Goal: Navigation & Orientation: Find specific page/section

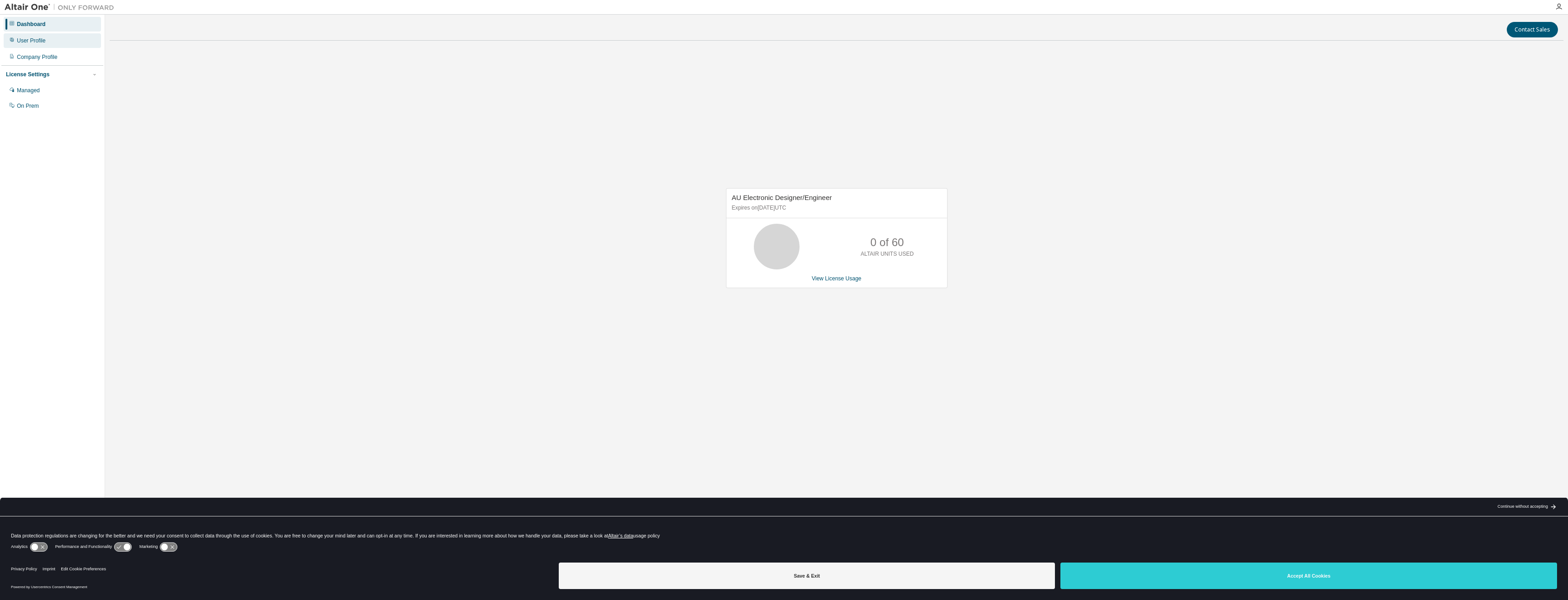
click at [23, 41] on div "User Profile" at bounding box center [31, 41] width 29 height 7
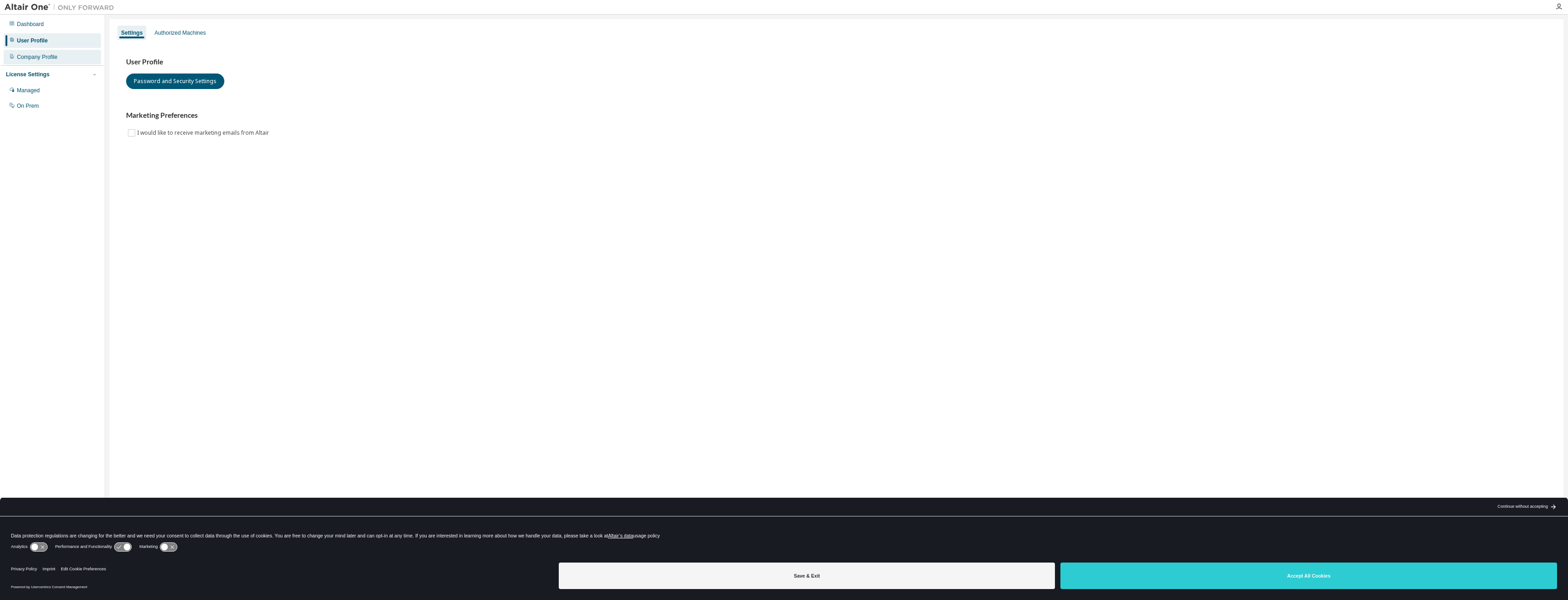
click at [27, 56] on div "Company Profile" at bounding box center [37, 57] width 41 height 7
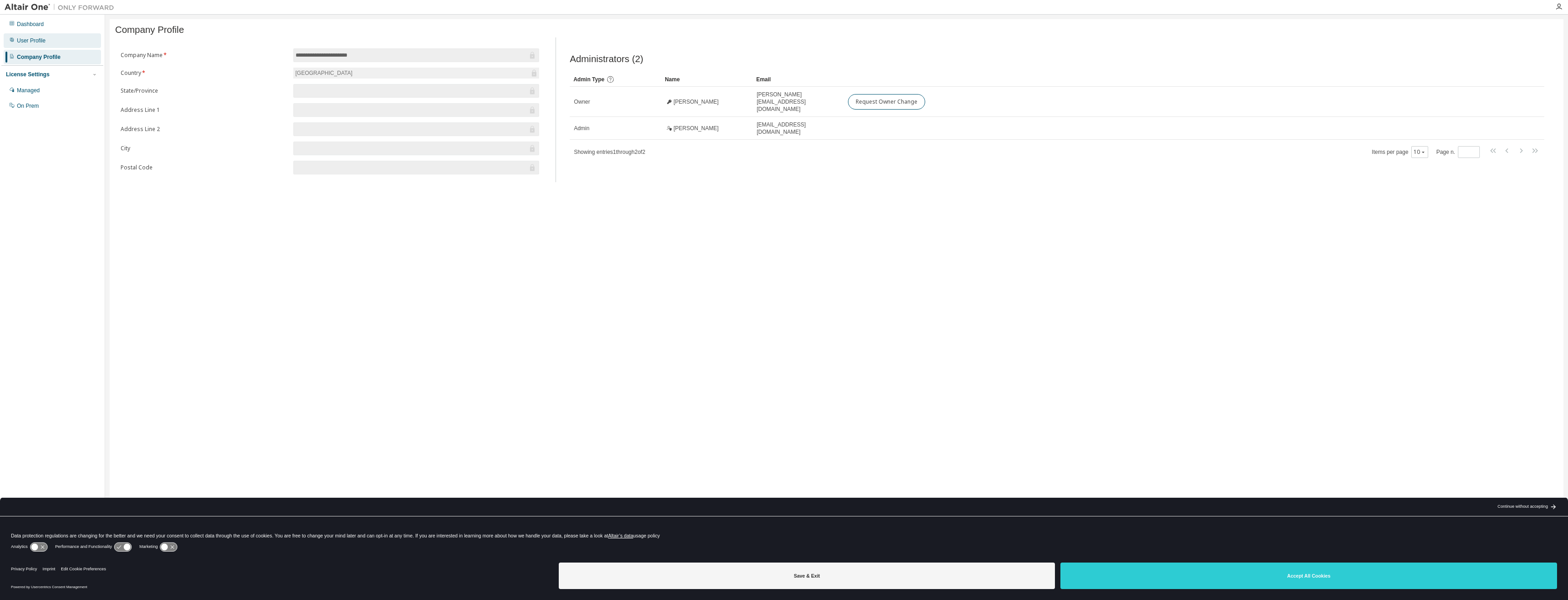
click at [31, 45] on div "User Profile" at bounding box center [52, 41] width 97 height 15
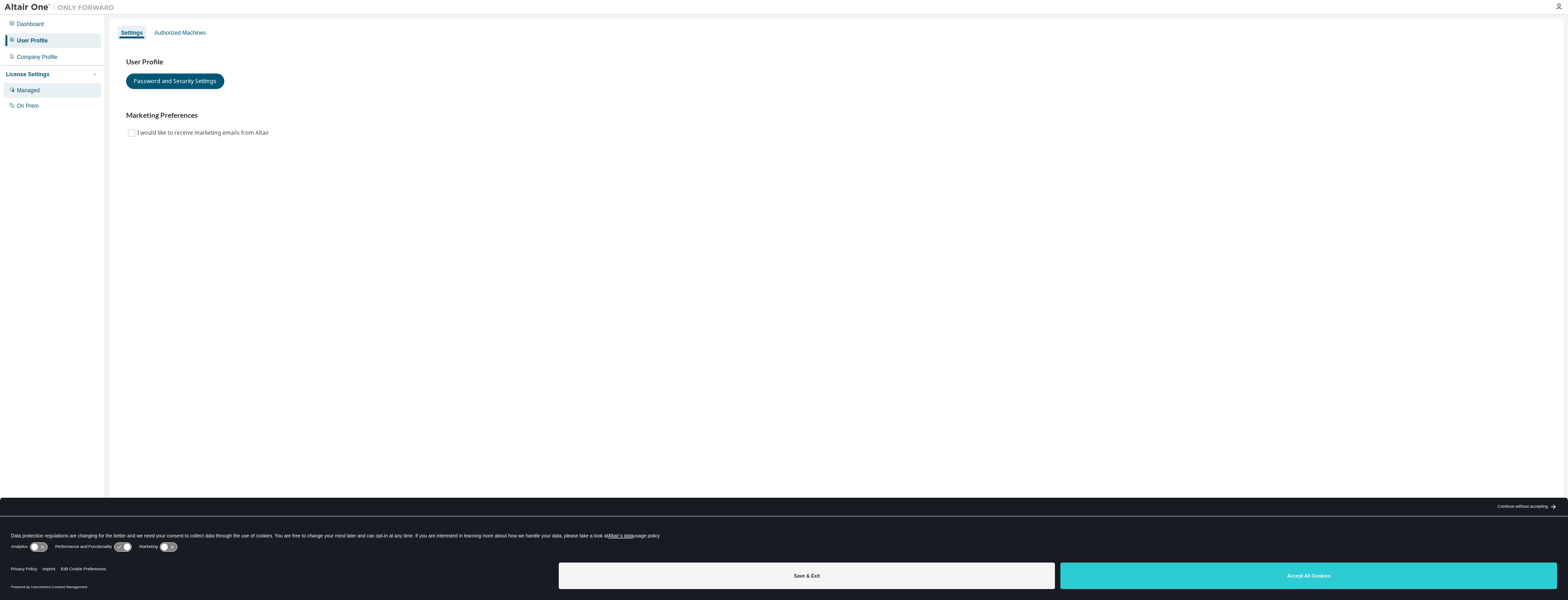
click at [30, 87] on div "Managed" at bounding box center [28, 90] width 23 height 7
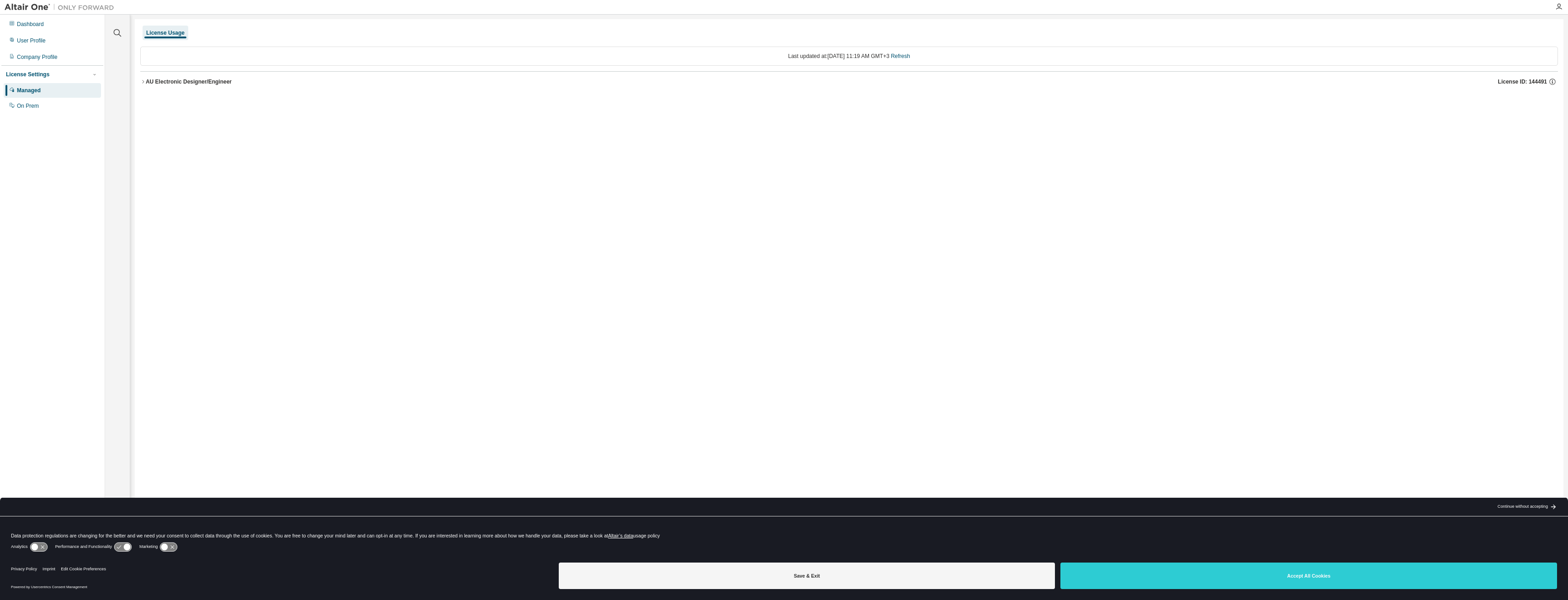
click at [155, 31] on div "License Usage" at bounding box center [166, 33] width 39 height 7
click at [40, 24] on div "Dashboard" at bounding box center [30, 24] width 27 height 7
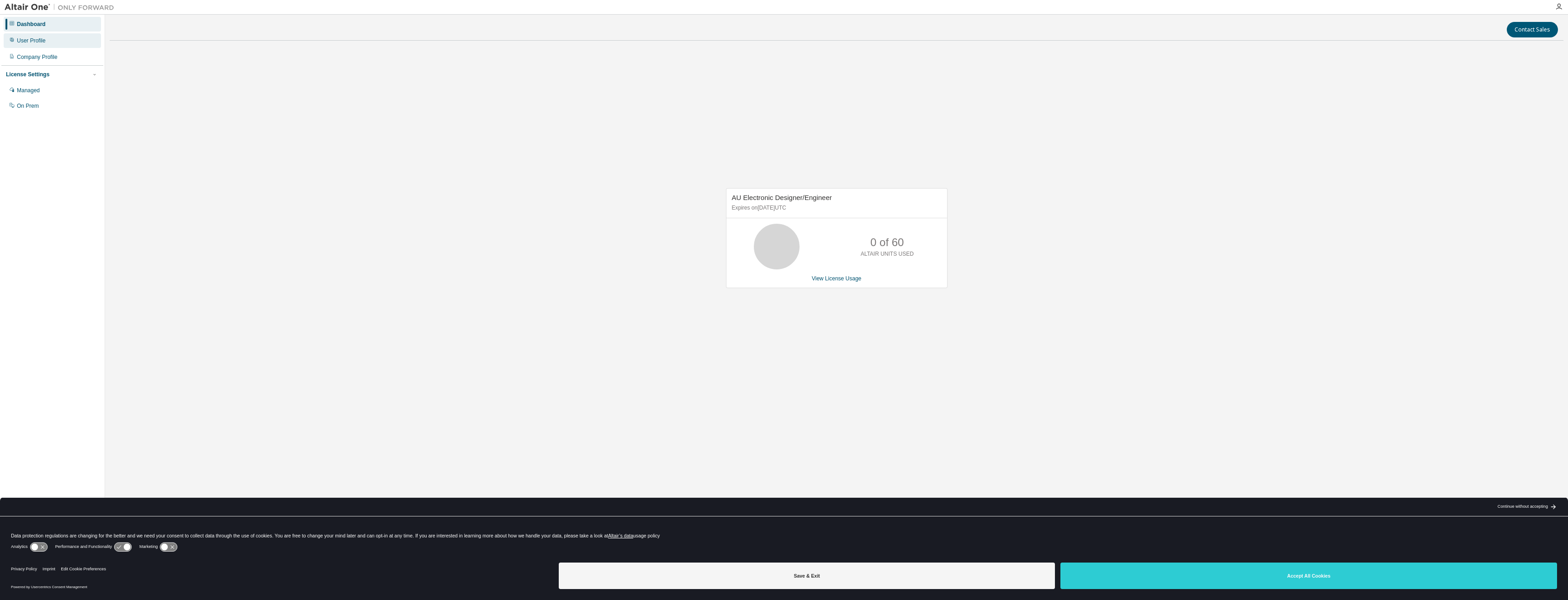
click at [39, 37] on div "User Profile" at bounding box center [31, 41] width 29 height 7
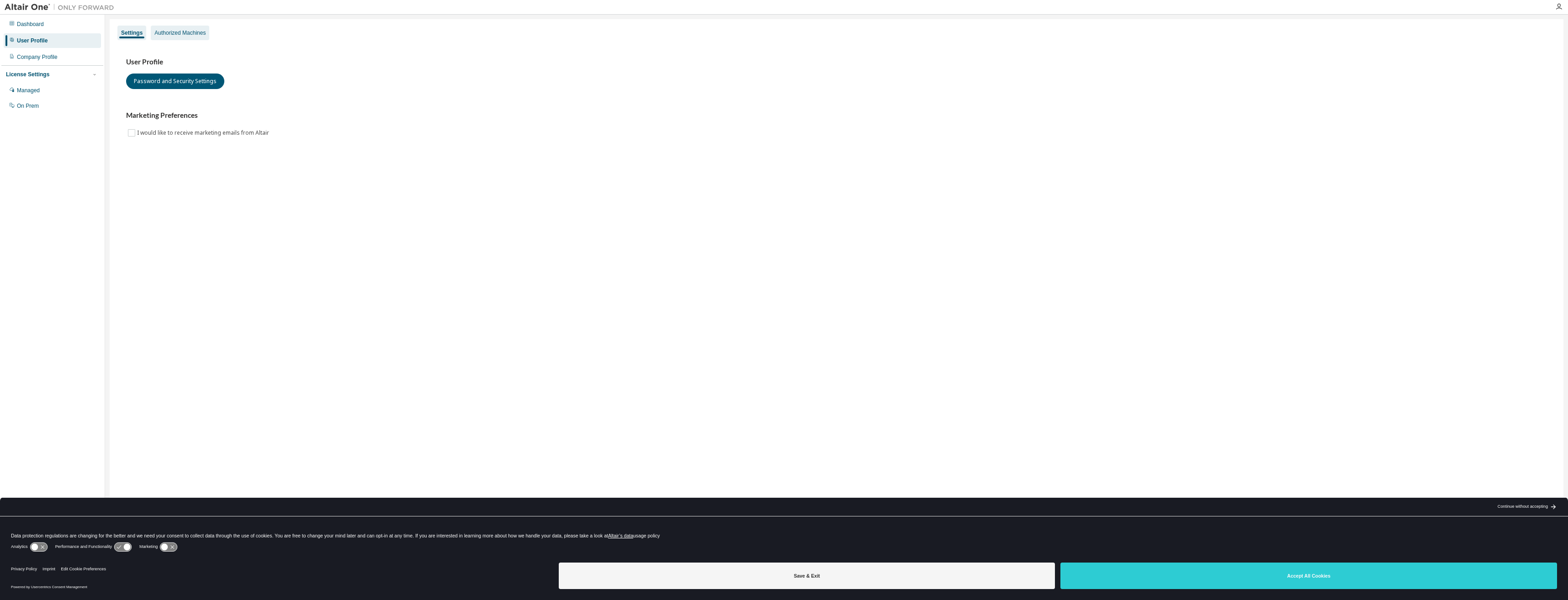
click at [158, 34] on div "Authorized Machines" at bounding box center [180, 33] width 51 height 7
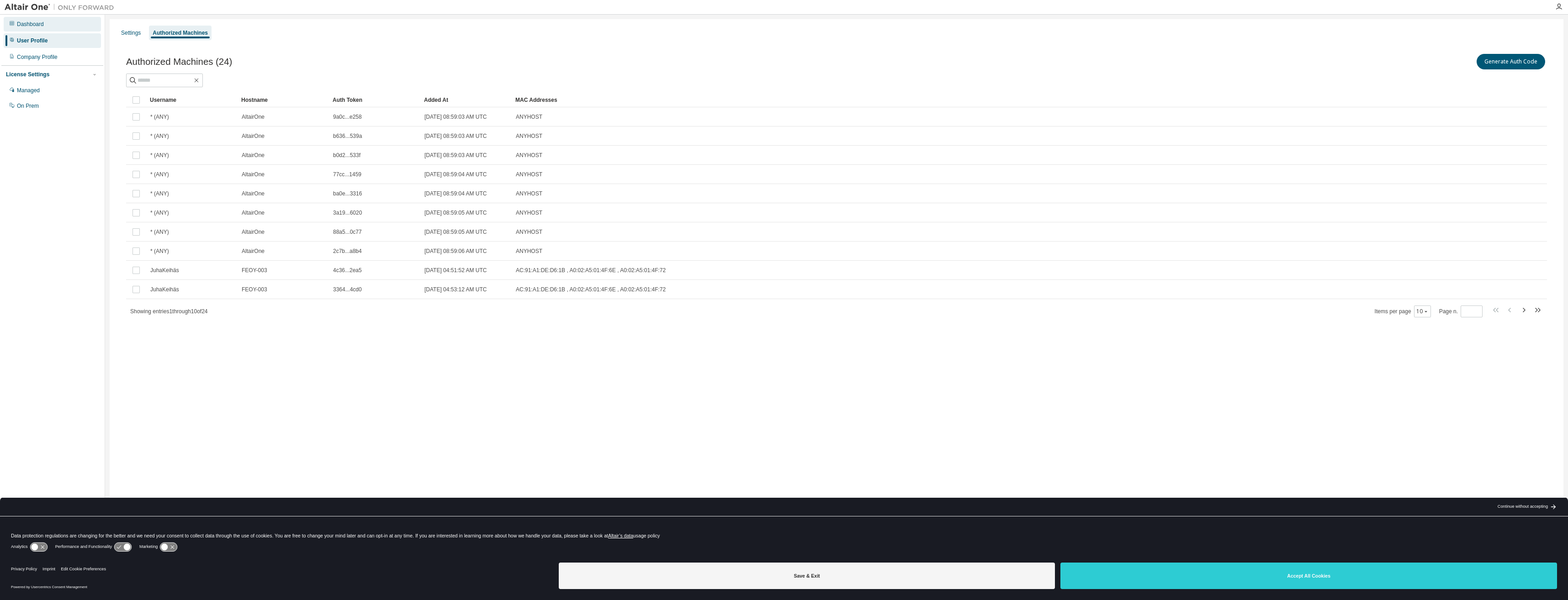
click at [27, 25] on div "Dashboard" at bounding box center [30, 24] width 27 height 7
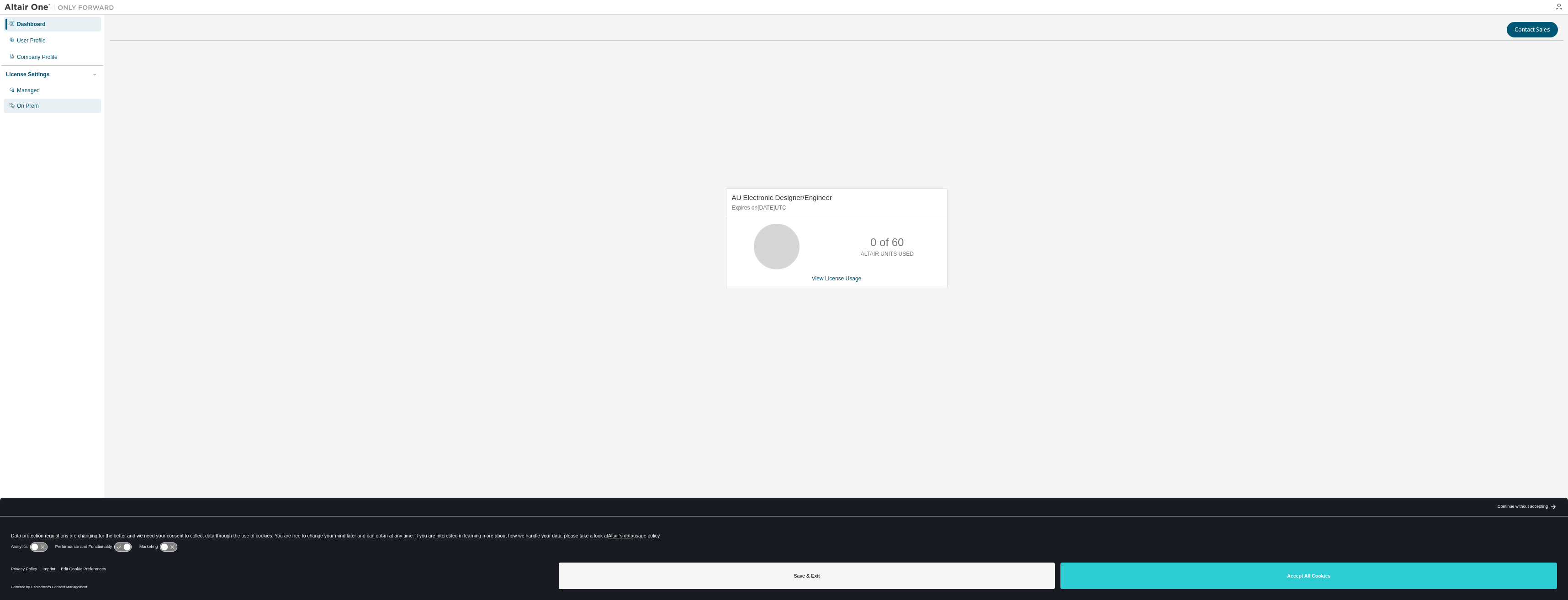
click at [28, 108] on div "On Prem" at bounding box center [27, 106] width 22 height 7
